Goal: Complete application form

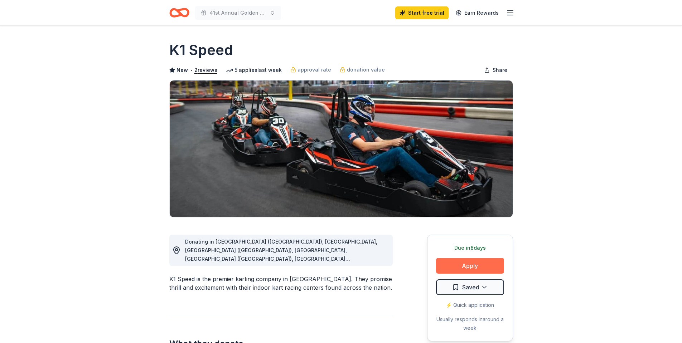
click at [449, 264] on button "Apply" at bounding box center [470, 266] width 68 height 16
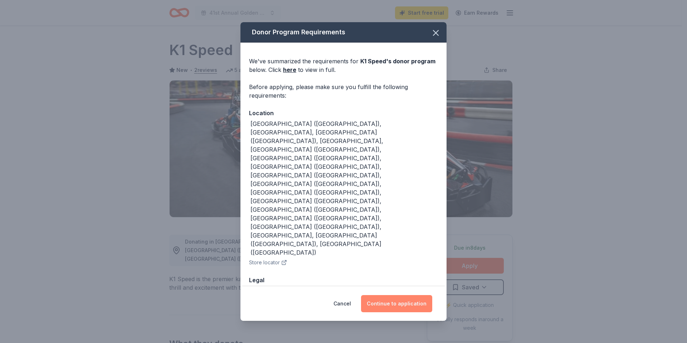
click at [384, 295] on button "Continue to application" at bounding box center [396, 303] width 71 height 17
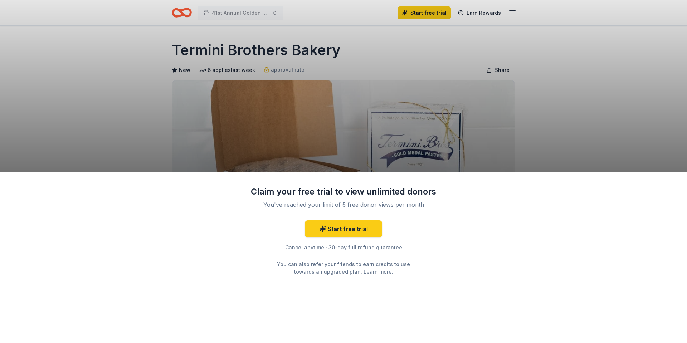
click at [499, 144] on div "Claim your free trial to view unlimited donors You've reached your limit of 5 f…" at bounding box center [343, 171] width 687 height 343
